Goal: Find specific page/section: Find specific page/section

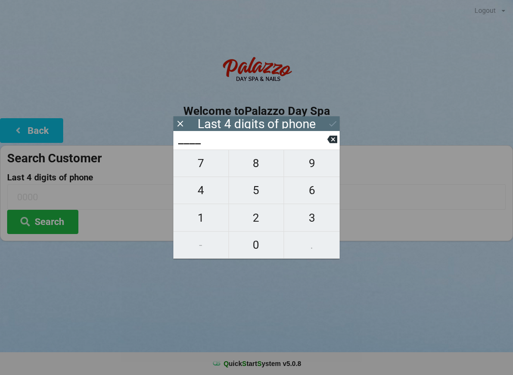
click at [201, 195] on span "4" at bounding box center [200, 191] width 55 height 20
type input "4___"
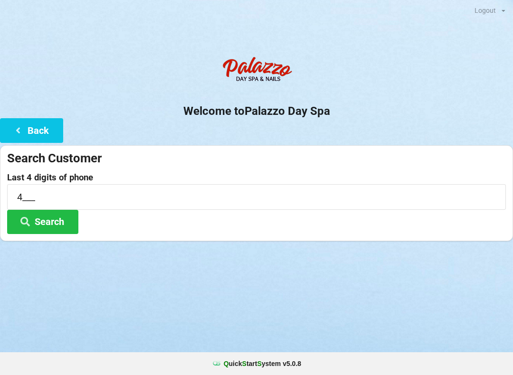
click at [258, 259] on div at bounding box center [256, 253] width 513 height 24
click at [34, 140] on button "Back" at bounding box center [31, 130] width 63 height 24
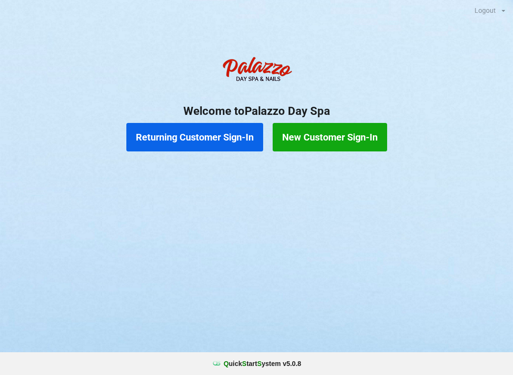
click at [181, 139] on button "Returning Customer Sign-In" at bounding box center [194, 137] width 137 height 29
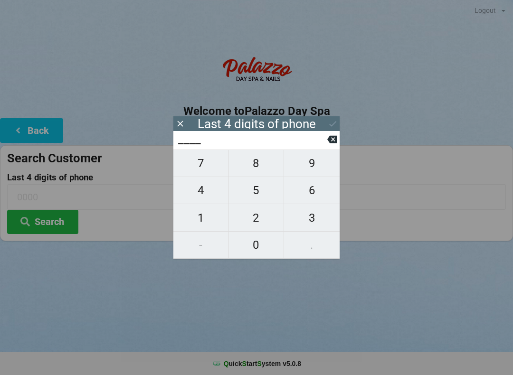
click at [195, 183] on button "4" at bounding box center [201, 190] width 56 height 27
type input "4___"
click at [322, 147] on input "4___" at bounding box center [252, 139] width 150 height 15
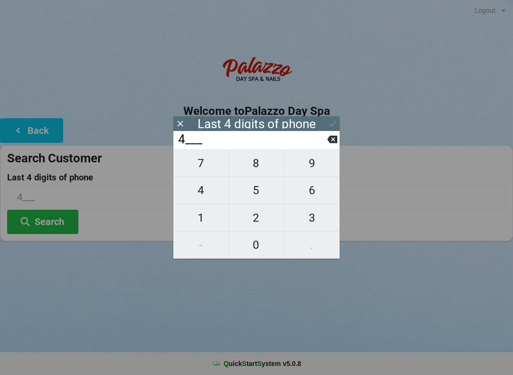
click at [334, 143] on icon at bounding box center [332, 140] width 10 height 8
click at [197, 226] on span "1" at bounding box center [200, 218] width 55 height 20
type input "1___"
click at [310, 227] on span "3" at bounding box center [312, 218] width 56 height 20
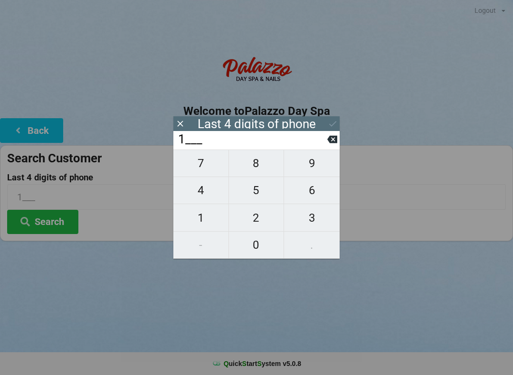
type input "13__"
click at [254, 219] on span "2" at bounding box center [256, 218] width 55 height 20
type input "132_"
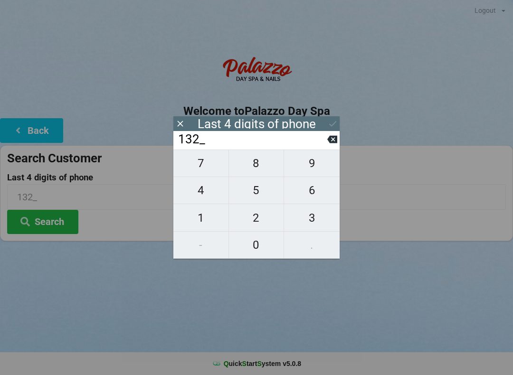
click at [326, 147] on input "132_" at bounding box center [252, 139] width 150 height 15
click at [333, 146] on button at bounding box center [332, 139] width 10 height 13
click at [252, 166] on span "8" at bounding box center [256, 163] width 55 height 20
type input "138_"
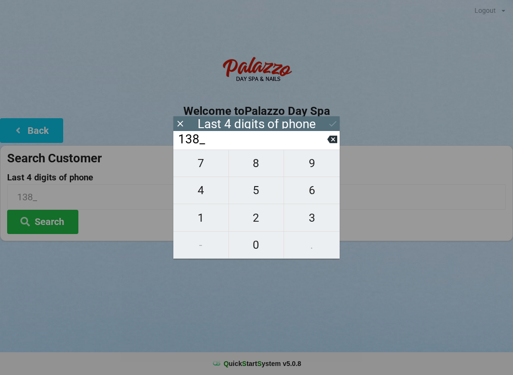
click at [248, 224] on span "2" at bounding box center [256, 218] width 55 height 20
type input "1382"
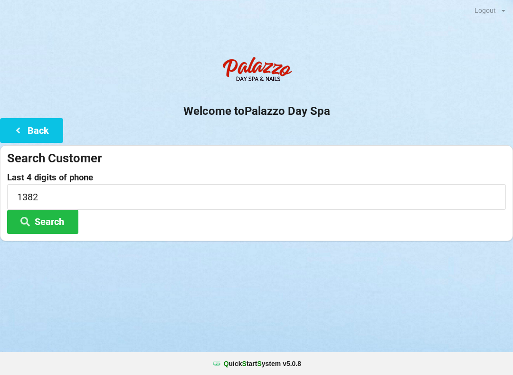
click at [48, 212] on button "Search" at bounding box center [42, 222] width 71 height 24
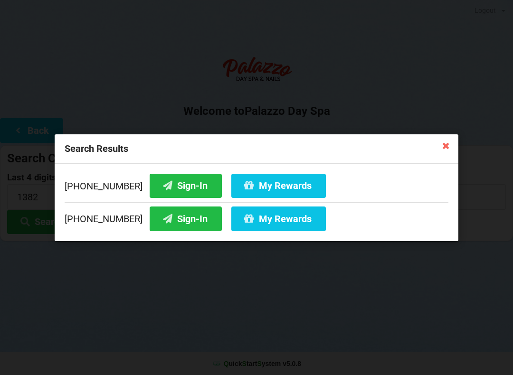
click at [245, 223] on button "My Rewards" at bounding box center [278, 219] width 95 height 24
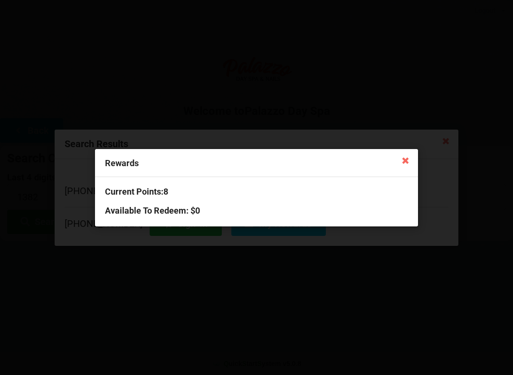
click at [405, 158] on icon at bounding box center [405, 160] width 15 height 15
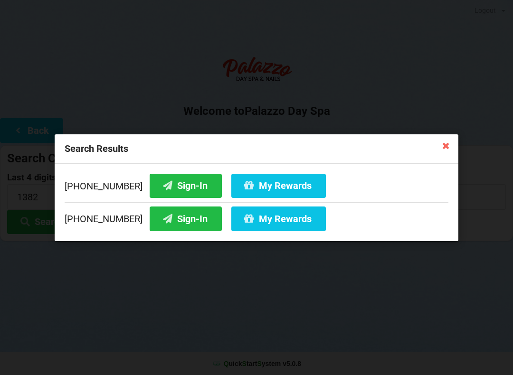
click at [160, 220] on button "Sign-In" at bounding box center [186, 219] width 72 height 24
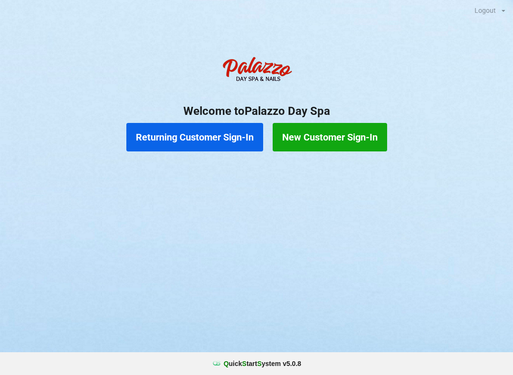
click at [174, 138] on button "Returning Customer Sign-In" at bounding box center [194, 137] width 137 height 29
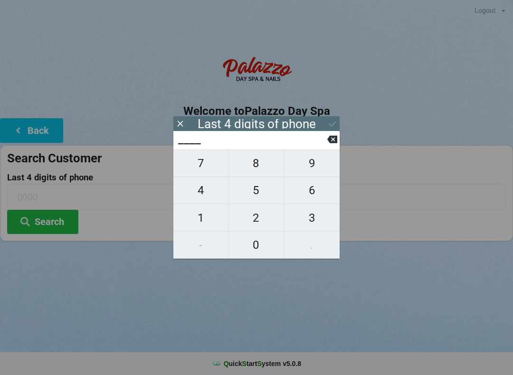
click at [309, 169] on span "9" at bounding box center [312, 163] width 56 height 20
type input "9___"
click at [310, 166] on span "9" at bounding box center [312, 163] width 56 height 20
type input "99__"
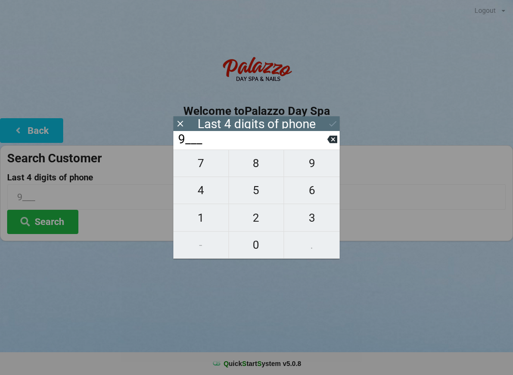
type input "99__"
click at [329, 146] on button at bounding box center [332, 139] width 10 height 13
click at [330, 143] on icon at bounding box center [332, 140] width 10 height 8
click at [253, 220] on span "2" at bounding box center [256, 218] width 55 height 20
type input "2___"
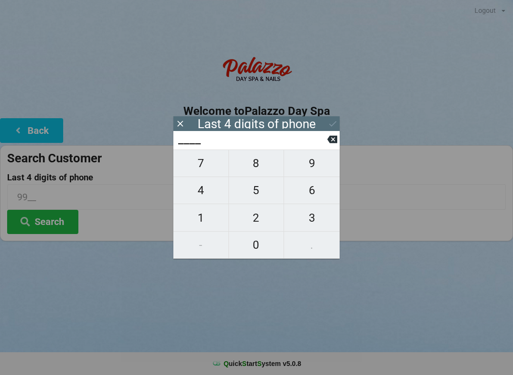
type input "2___"
click at [252, 223] on span "2" at bounding box center [256, 218] width 55 height 20
type input "22__"
click at [319, 173] on span "9" at bounding box center [312, 163] width 56 height 20
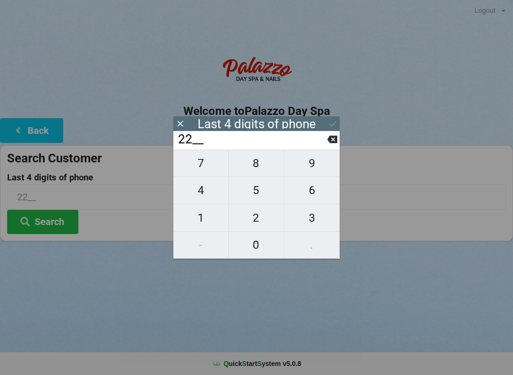
type input "229_"
click at [213, 198] on span "4" at bounding box center [200, 191] width 55 height 20
type input "2294"
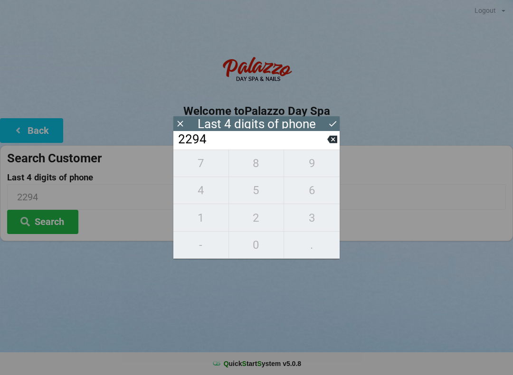
click at [333, 126] on icon at bounding box center [333, 124] width 10 height 10
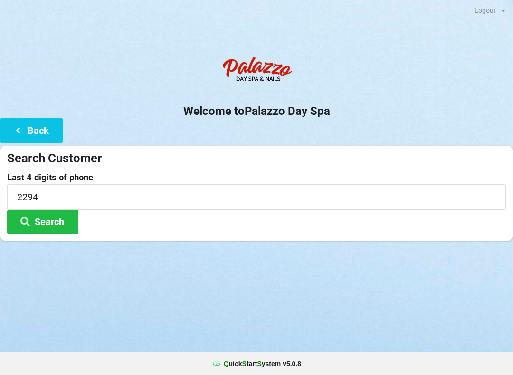
click at [63, 222] on button "Search" at bounding box center [42, 222] width 71 height 24
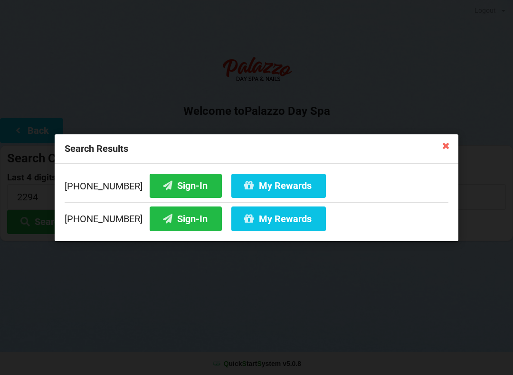
click at [172, 184] on button "Sign-In" at bounding box center [186, 185] width 72 height 24
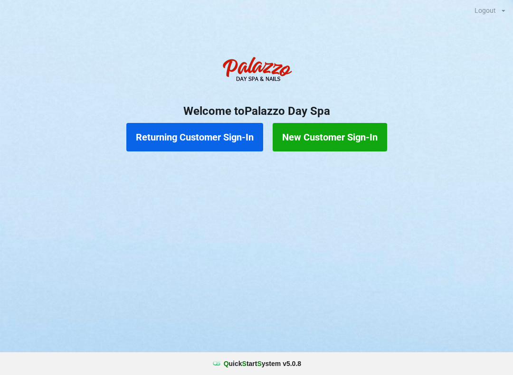
click at [193, 129] on button "Returning Customer Sign-In" at bounding box center [194, 137] width 137 height 29
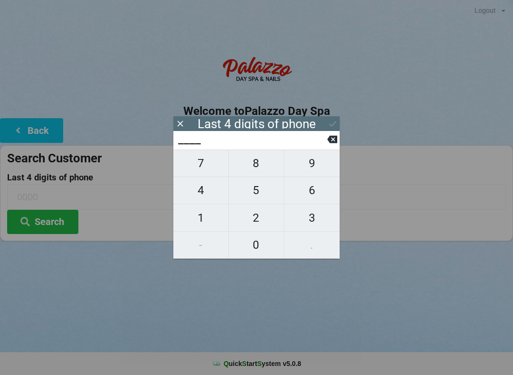
click at [251, 191] on span "5" at bounding box center [256, 191] width 55 height 20
type input "5___"
click at [311, 166] on span "9" at bounding box center [312, 163] width 56 height 20
type input "59__"
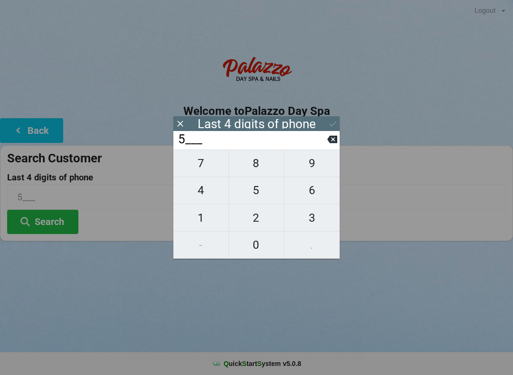
type input "59__"
click at [306, 166] on span "9" at bounding box center [312, 163] width 56 height 20
type input "599_"
click at [207, 186] on span "4" at bounding box center [200, 191] width 55 height 20
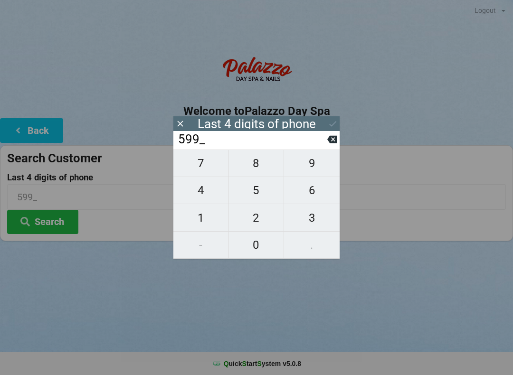
type input "5994"
click at [328, 128] on icon at bounding box center [333, 124] width 10 height 10
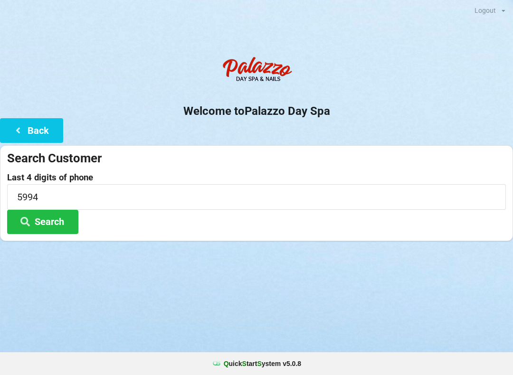
click at [55, 215] on button "Search" at bounding box center [42, 222] width 71 height 24
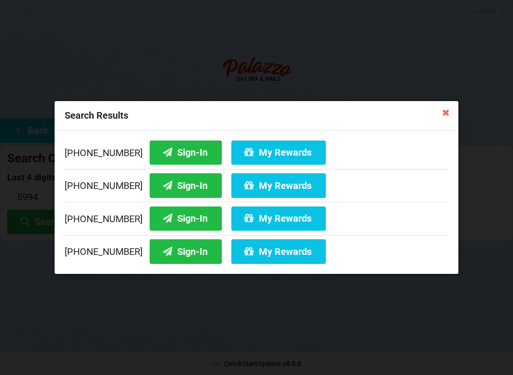
click at [180, 253] on button "Sign-In" at bounding box center [186, 251] width 72 height 24
